Goal: Learn about a topic

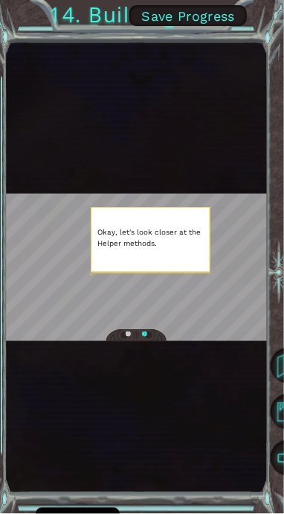
click at [76, 224] on div at bounding box center [136, 267] width 262 height 147
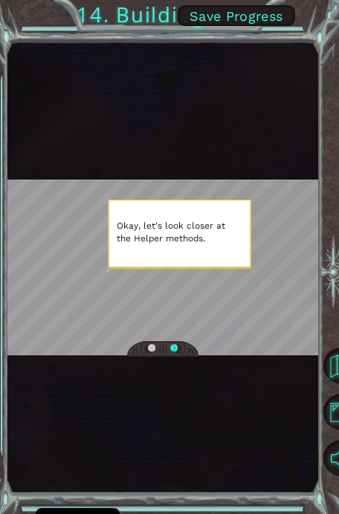
click at [121, 258] on div at bounding box center [163, 267] width 313 height 176
click at [83, 299] on div at bounding box center [163, 267] width 313 height 176
click at [173, 346] on div at bounding box center [173, 349] width 7 height 10
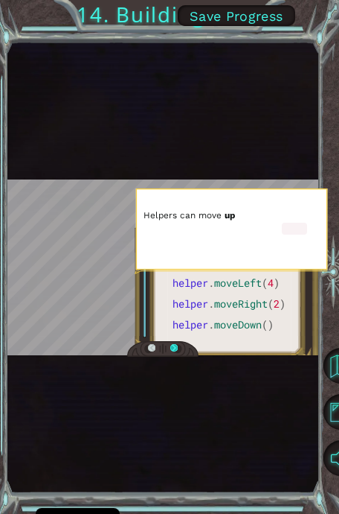
click at [173, 346] on div at bounding box center [173, 349] width 7 height 10
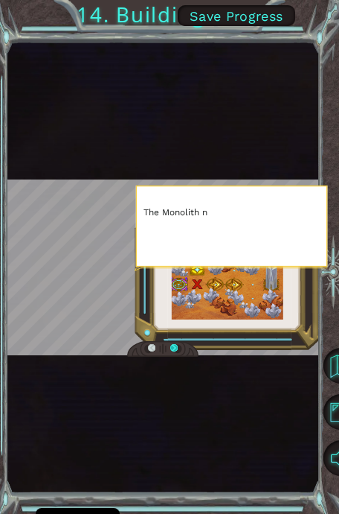
click at [173, 346] on div at bounding box center [173, 349] width 7 height 10
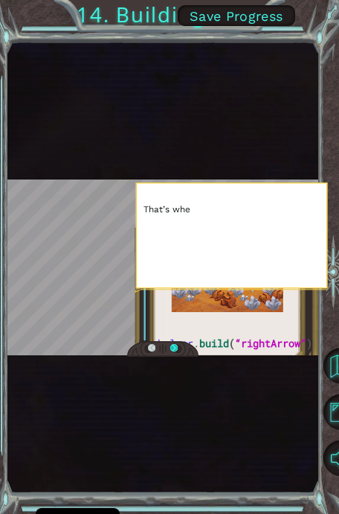
click at [173, 346] on div at bounding box center [173, 349] width 7 height 10
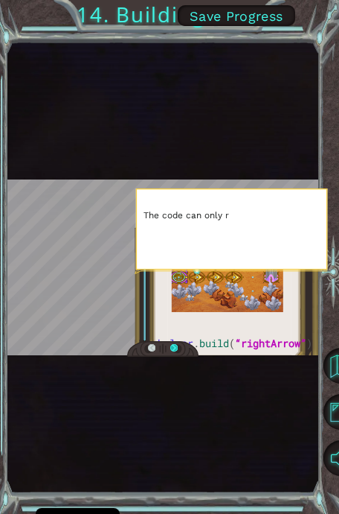
click at [173, 346] on div at bounding box center [173, 349] width 7 height 10
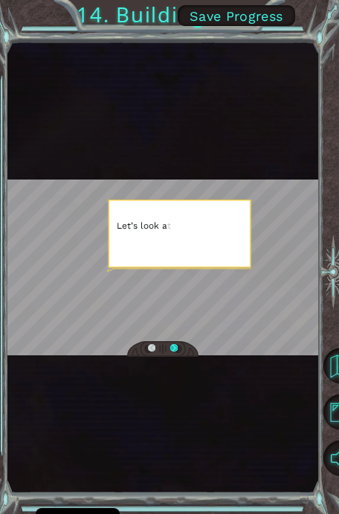
click at [173, 346] on div at bounding box center [173, 349] width 7 height 10
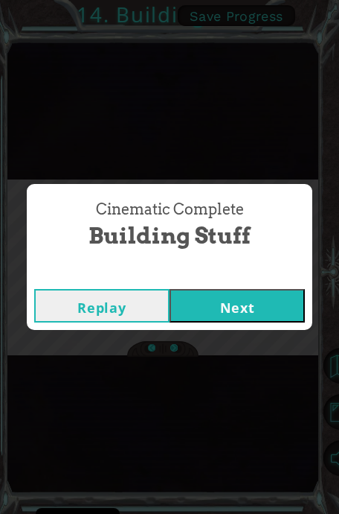
click at [173, 0] on div "helper . build ( “rightArrow” ) O k a y , l e t ' s l o o k c l o s e r a t t h…" at bounding box center [169, 0] width 339 height 0
click at [205, 295] on button "Next" at bounding box center [237, 306] width 135 height 34
